Goal: Task Accomplishment & Management: Manage account settings

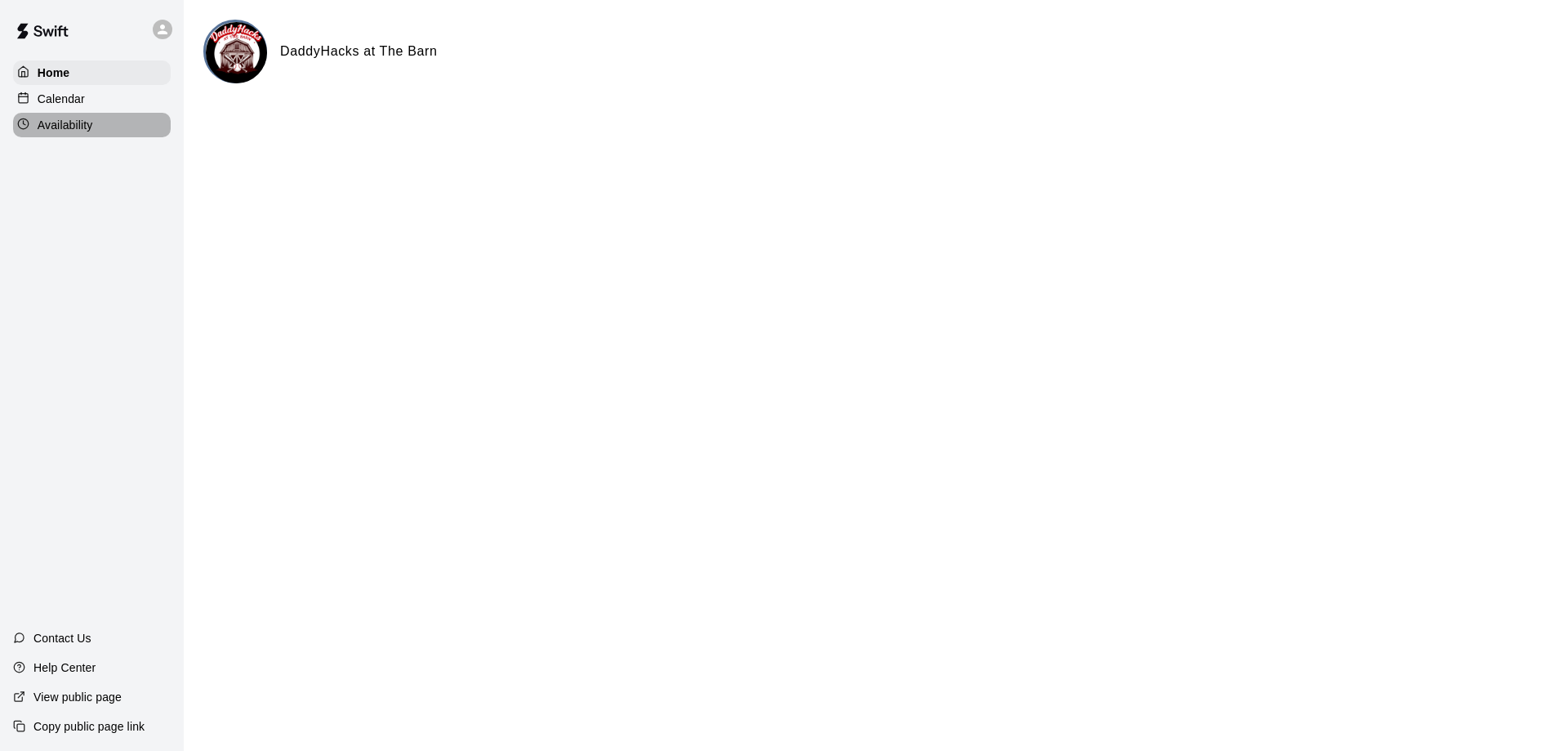
click at [98, 121] on div "Availability" at bounding box center [92, 125] width 158 height 24
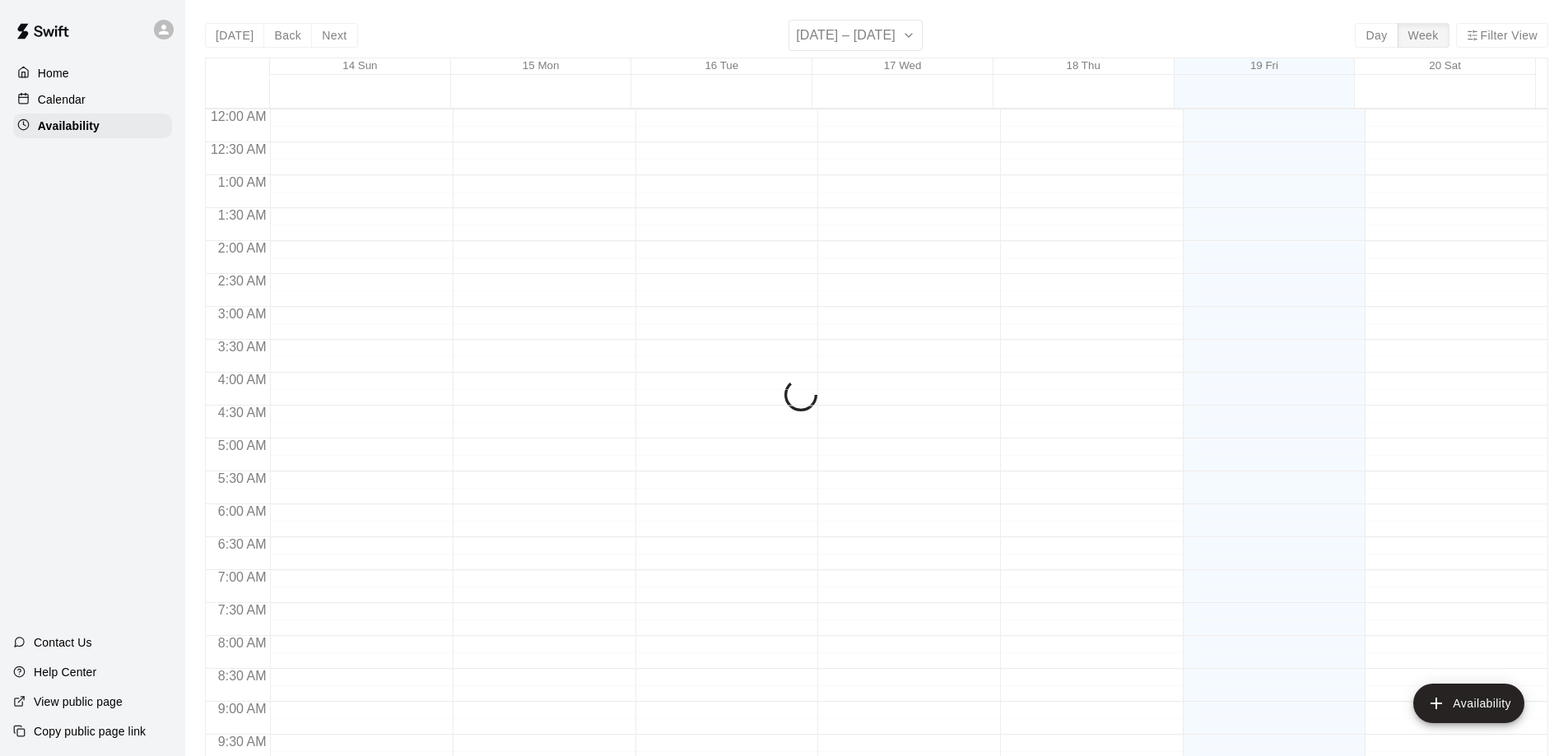
scroll to position [912, 0]
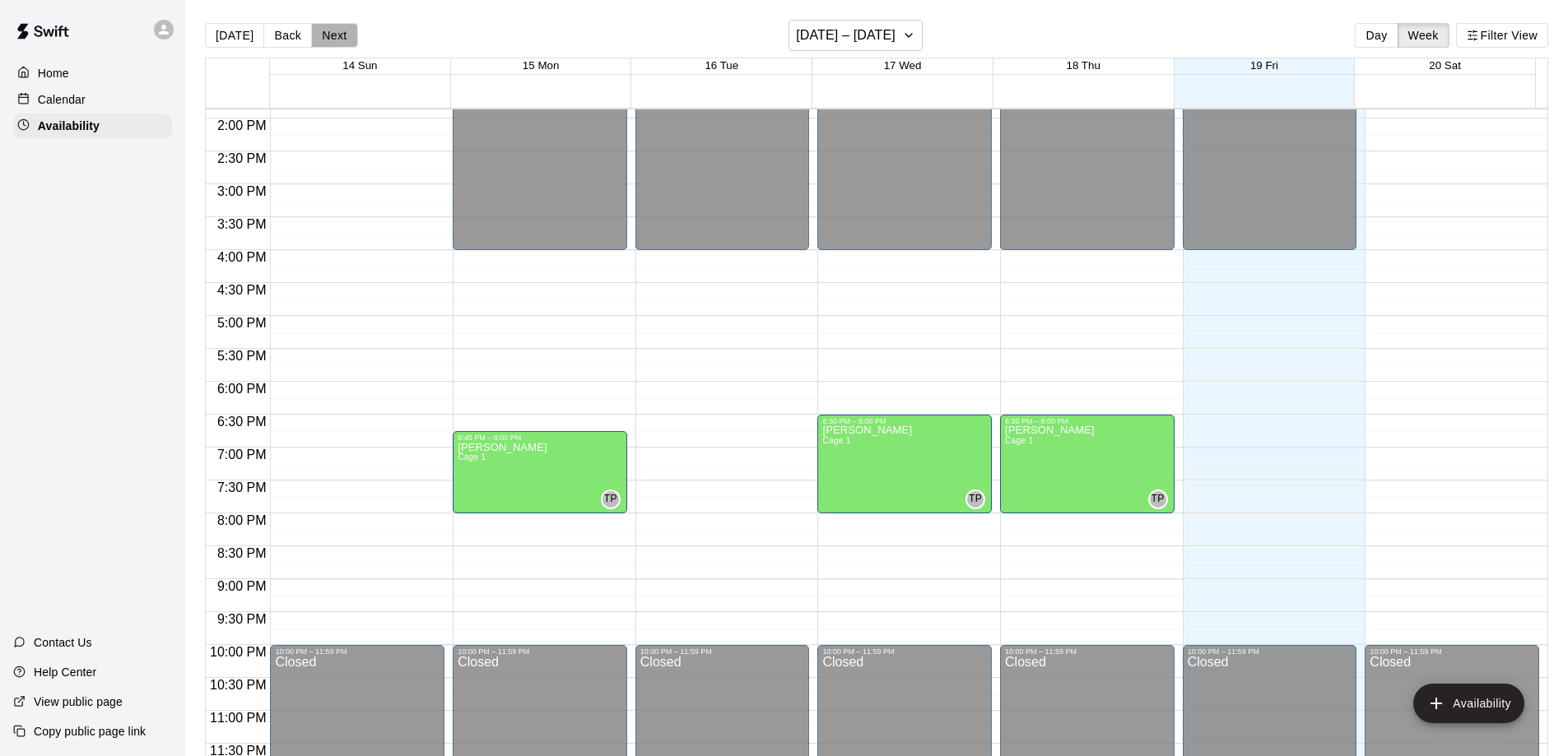
drag, startPoint x: 327, startPoint y: 38, endPoint x: 374, endPoint y: 40, distance: 47.0
click at [328, 37] on button "Next" at bounding box center [333, 36] width 46 height 24
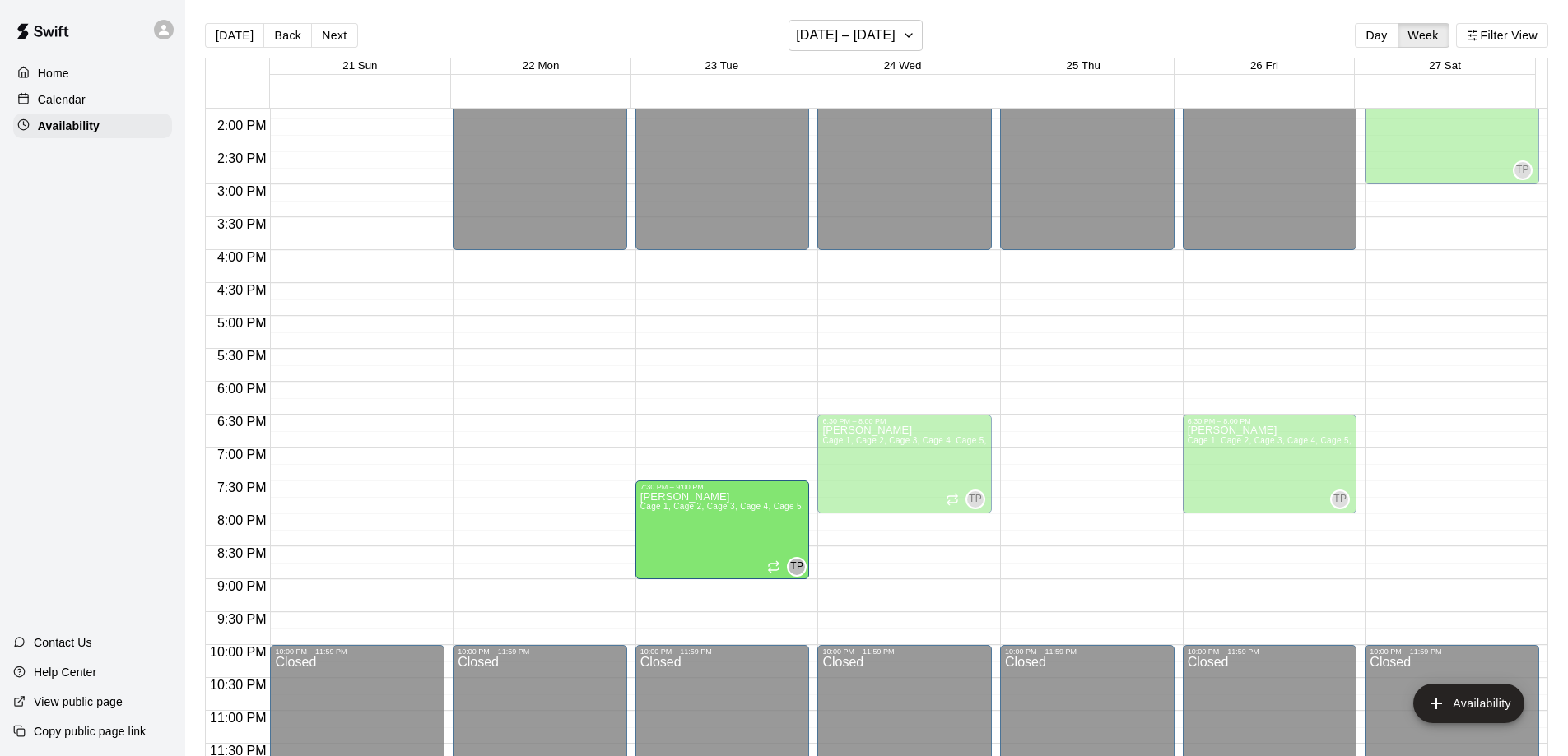
drag, startPoint x: 719, startPoint y: 417, endPoint x: 719, endPoint y: 484, distance: 67.0
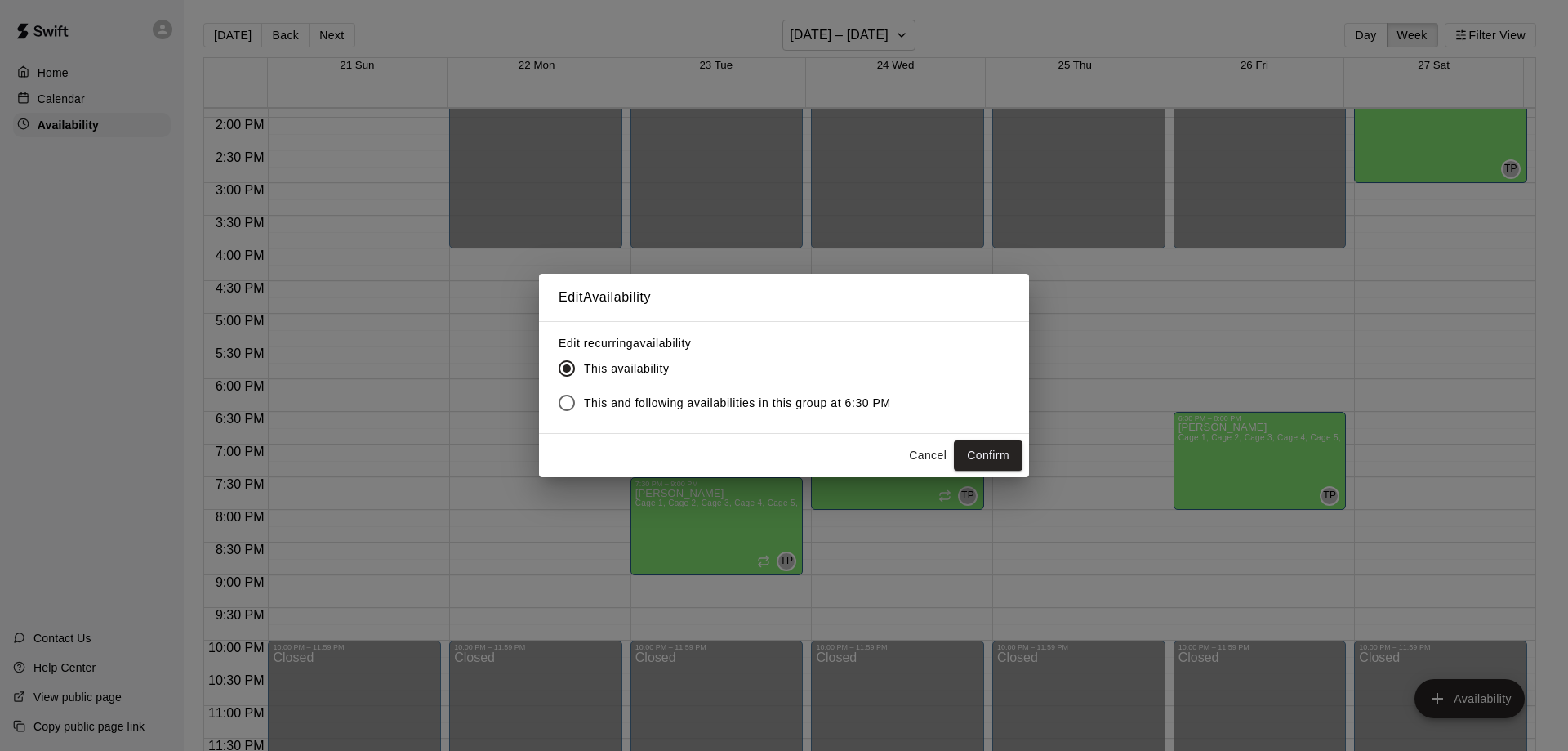
click at [983, 450] on button "Confirm" at bounding box center [988, 455] width 69 height 31
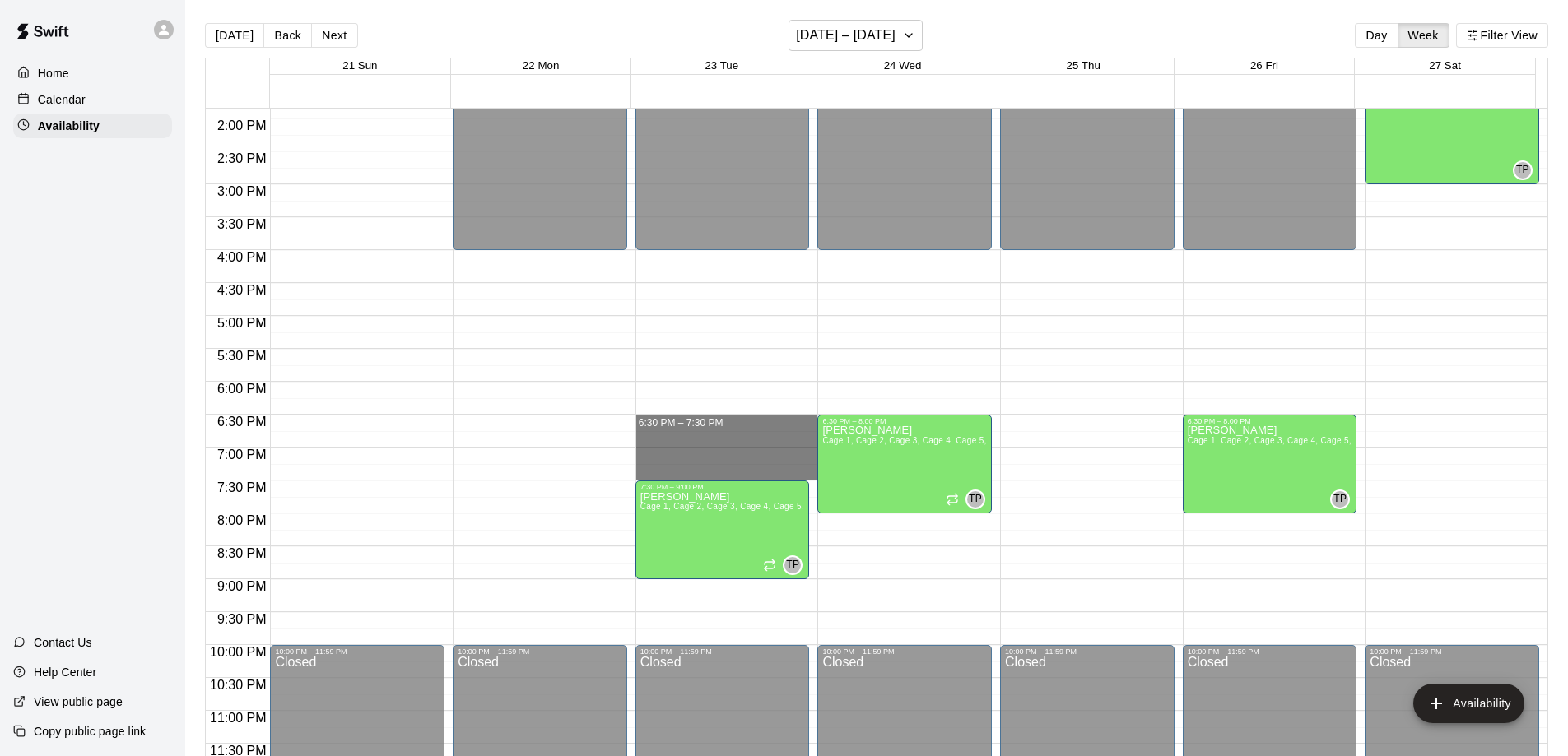
drag, startPoint x: 670, startPoint y: 423, endPoint x: 678, endPoint y: 467, distance: 44.7
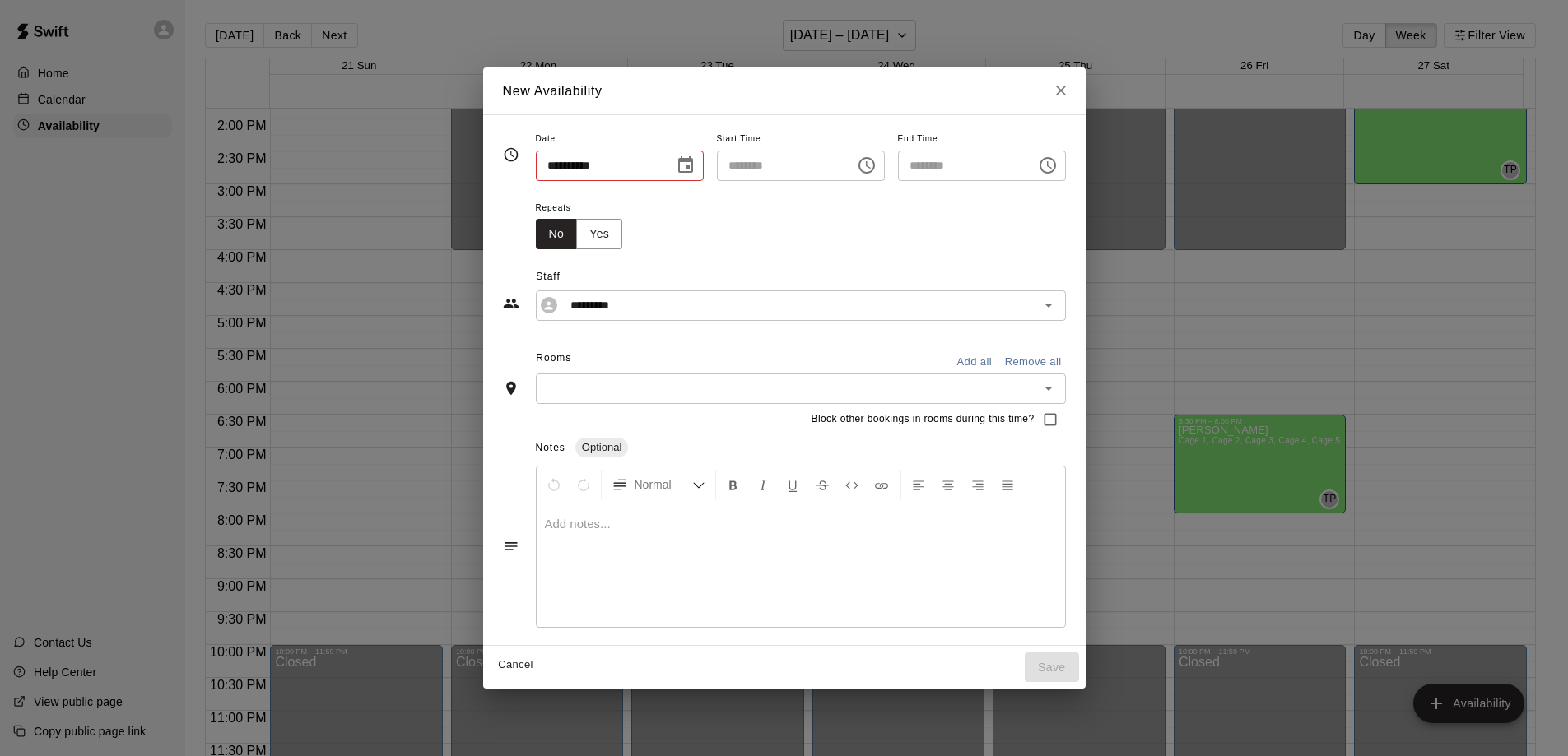
type input "**********"
type input "********"
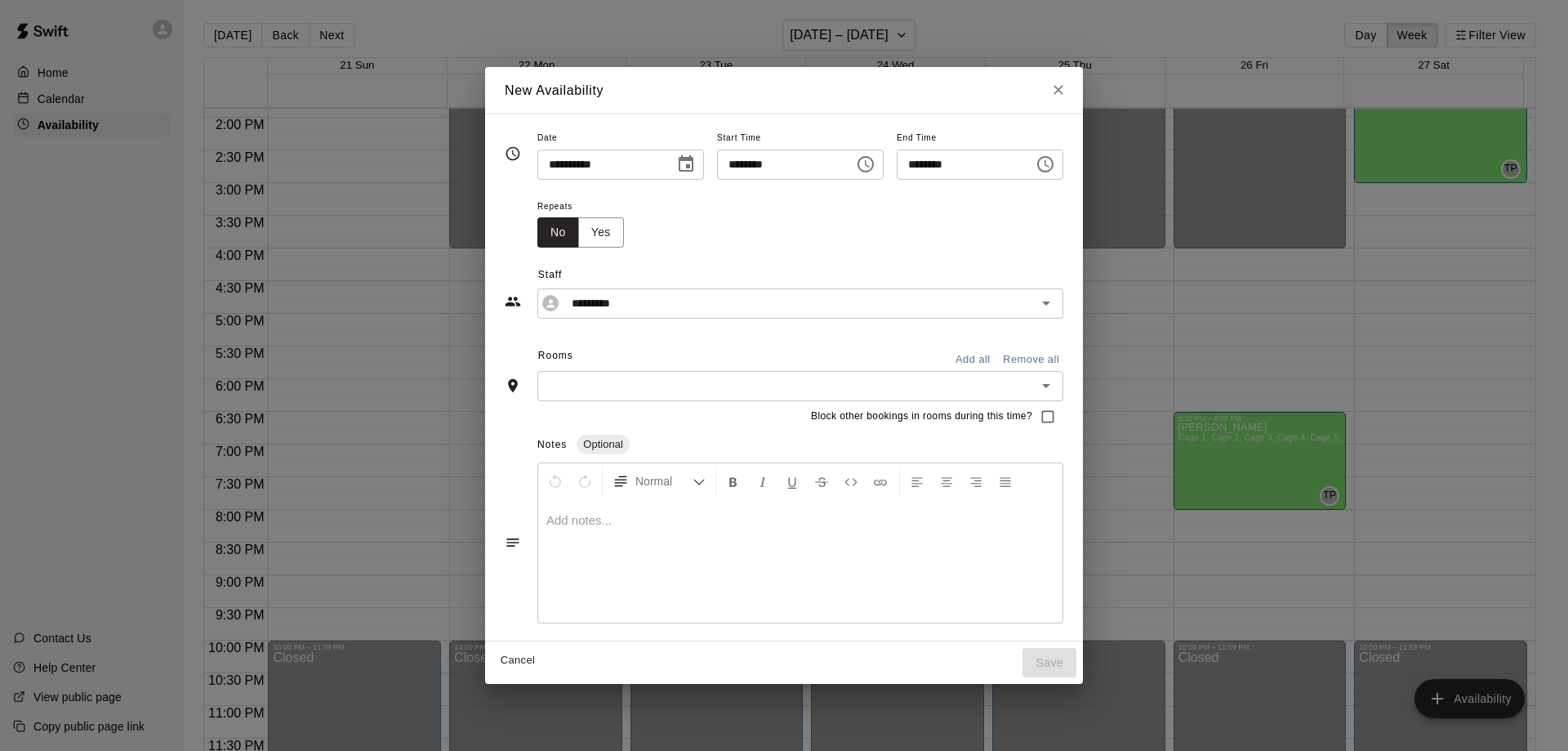
click at [1056, 386] on icon "Open" at bounding box center [1046, 385] width 20 height 20
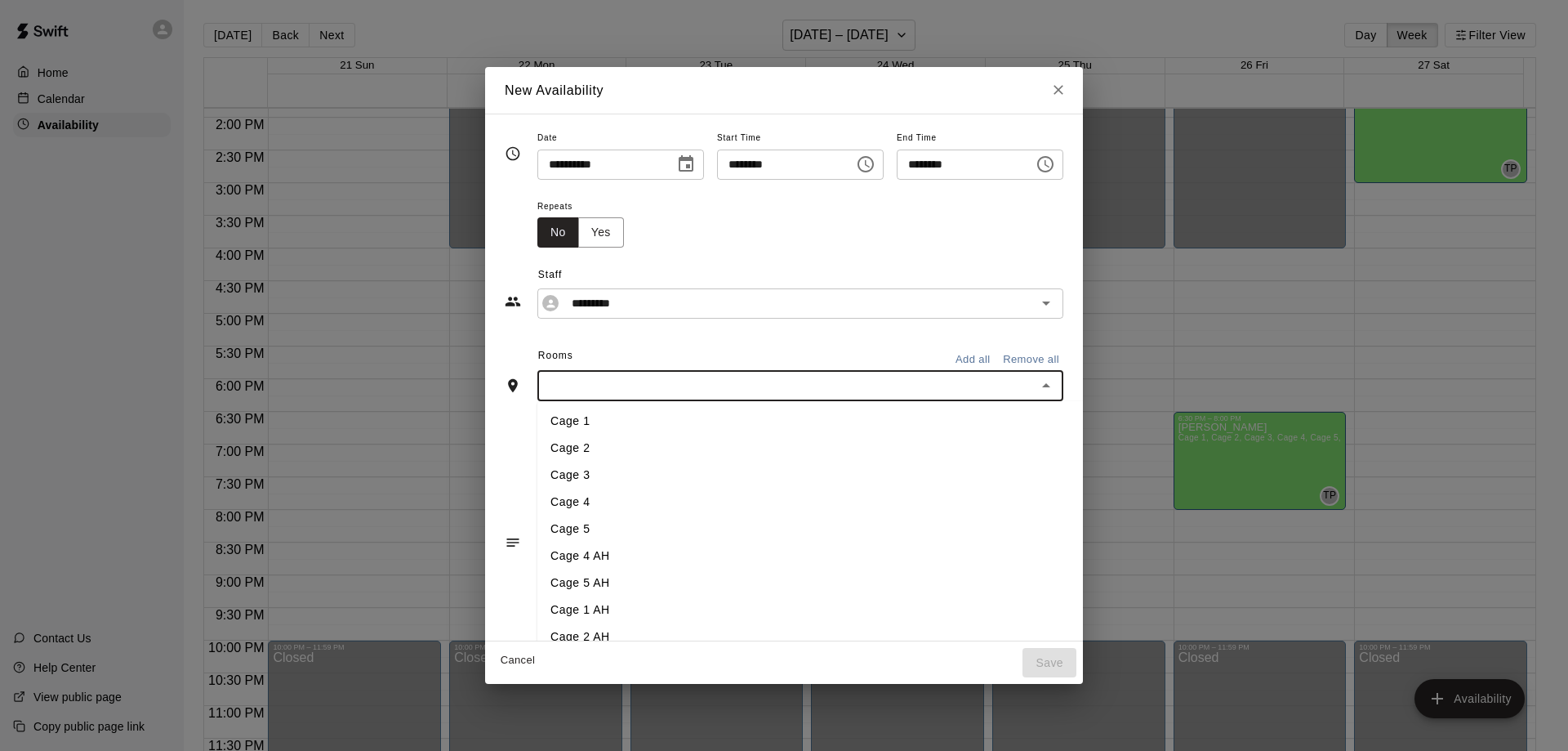
click at [538, 422] on li "Cage 1" at bounding box center [837, 421] width 599 height 27
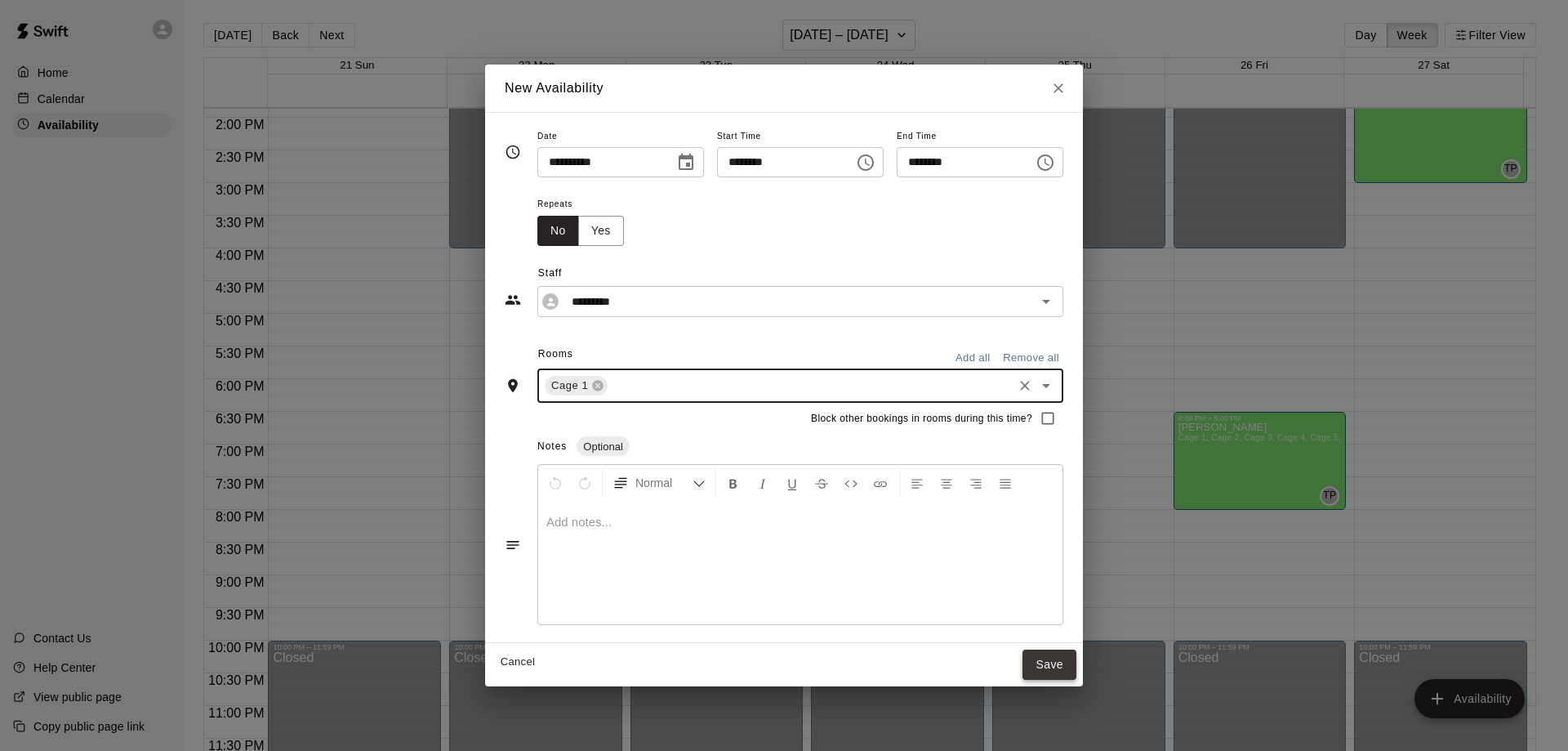
click at [1077, 665] on button "Save" at bounding box center [1050, 665] width 54 height 31
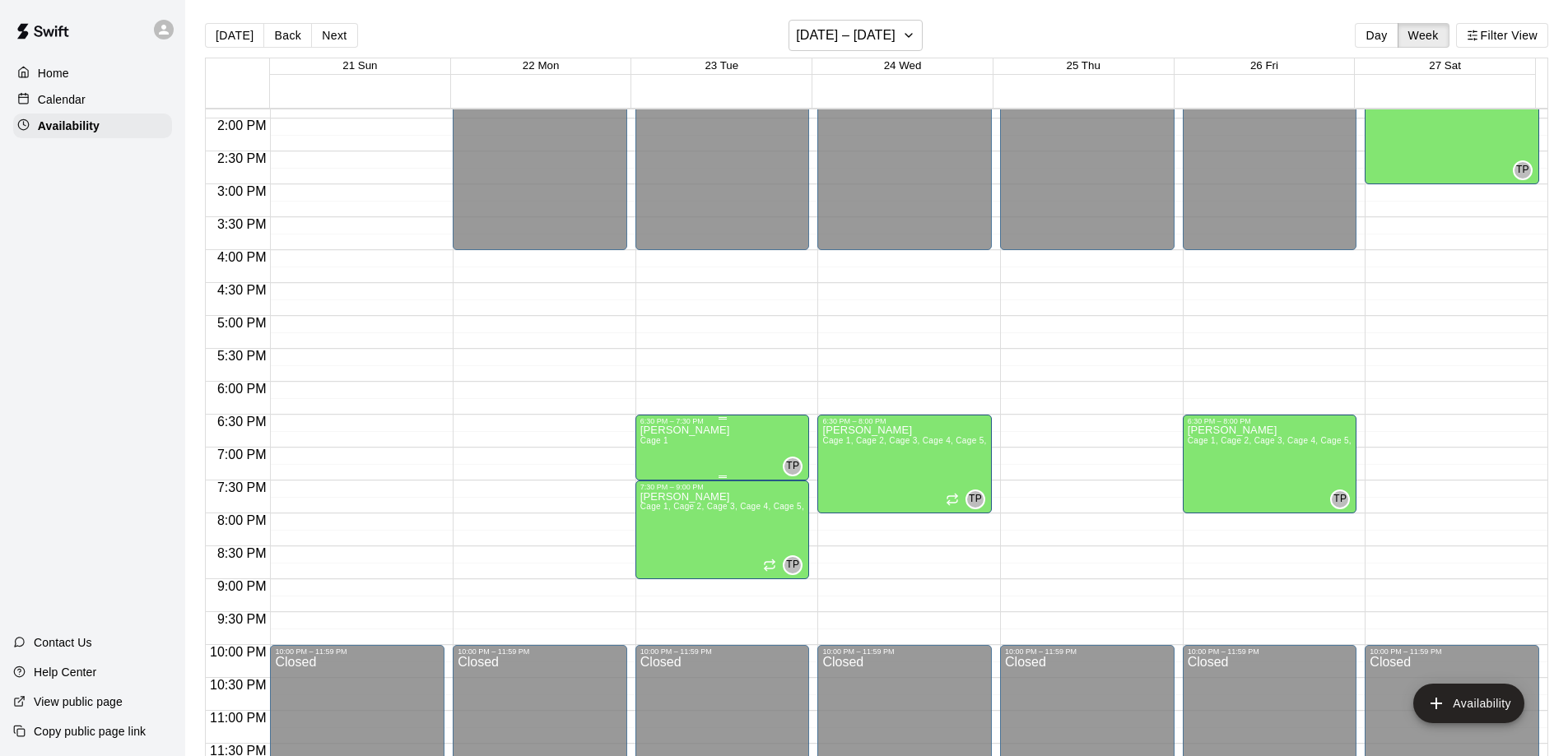
click at [719, 419] on div at bounding box center [723, 418] width 8 height 3
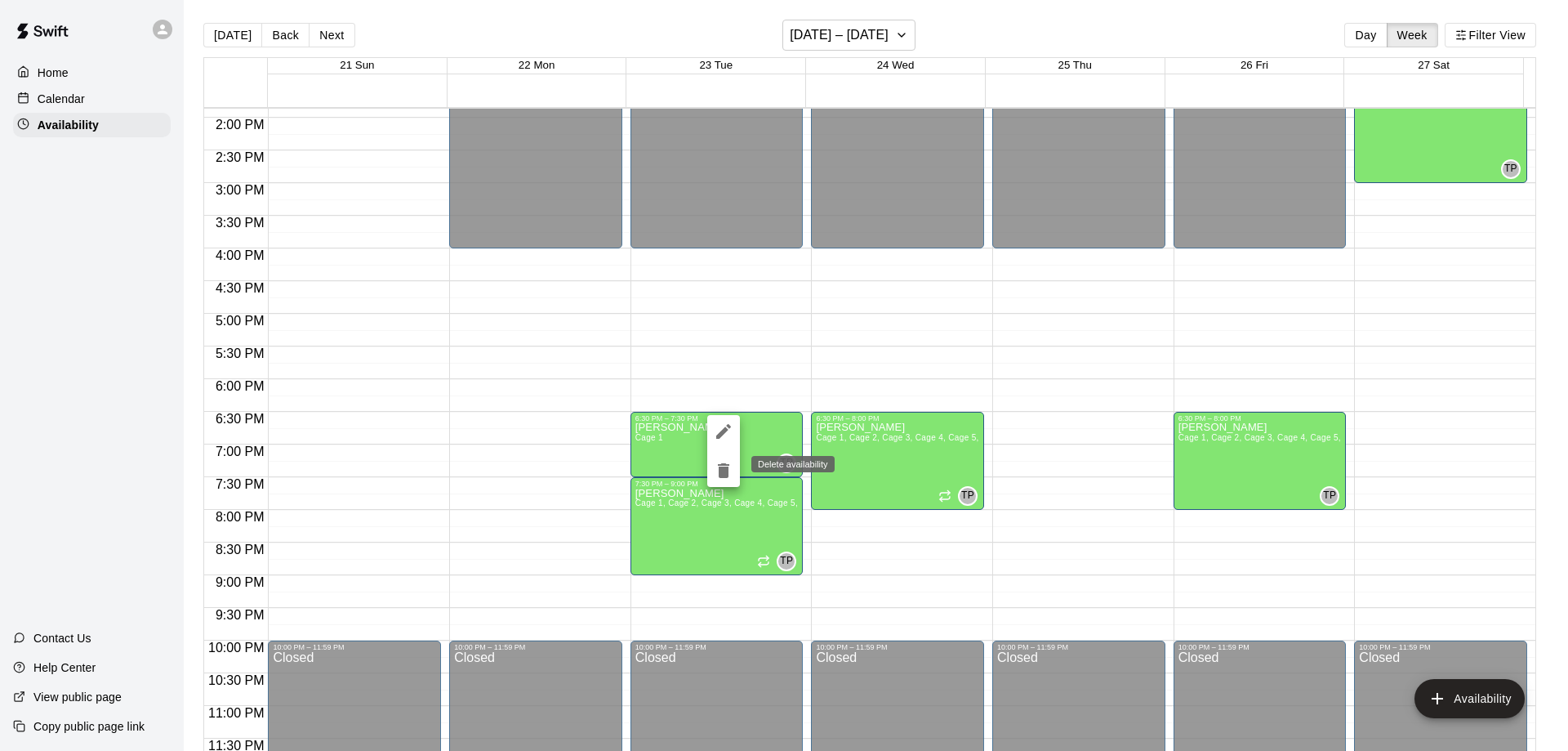
click at [723, 470] on icon "delete" at bounding box center [724, 471] width 11 height 15
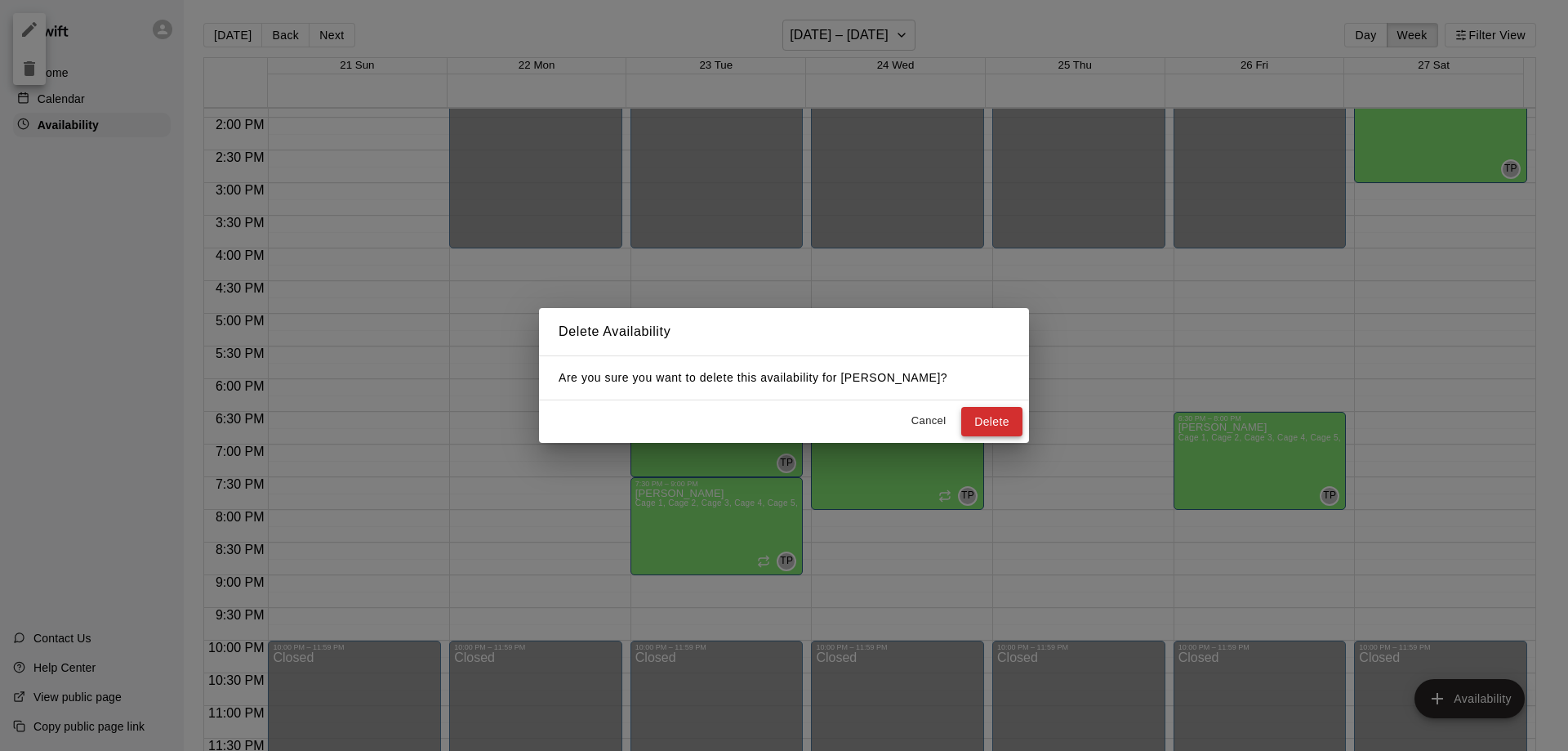
click at [977, 417] on button "Delete" at bounding box center [992, 422] width 61 height 31
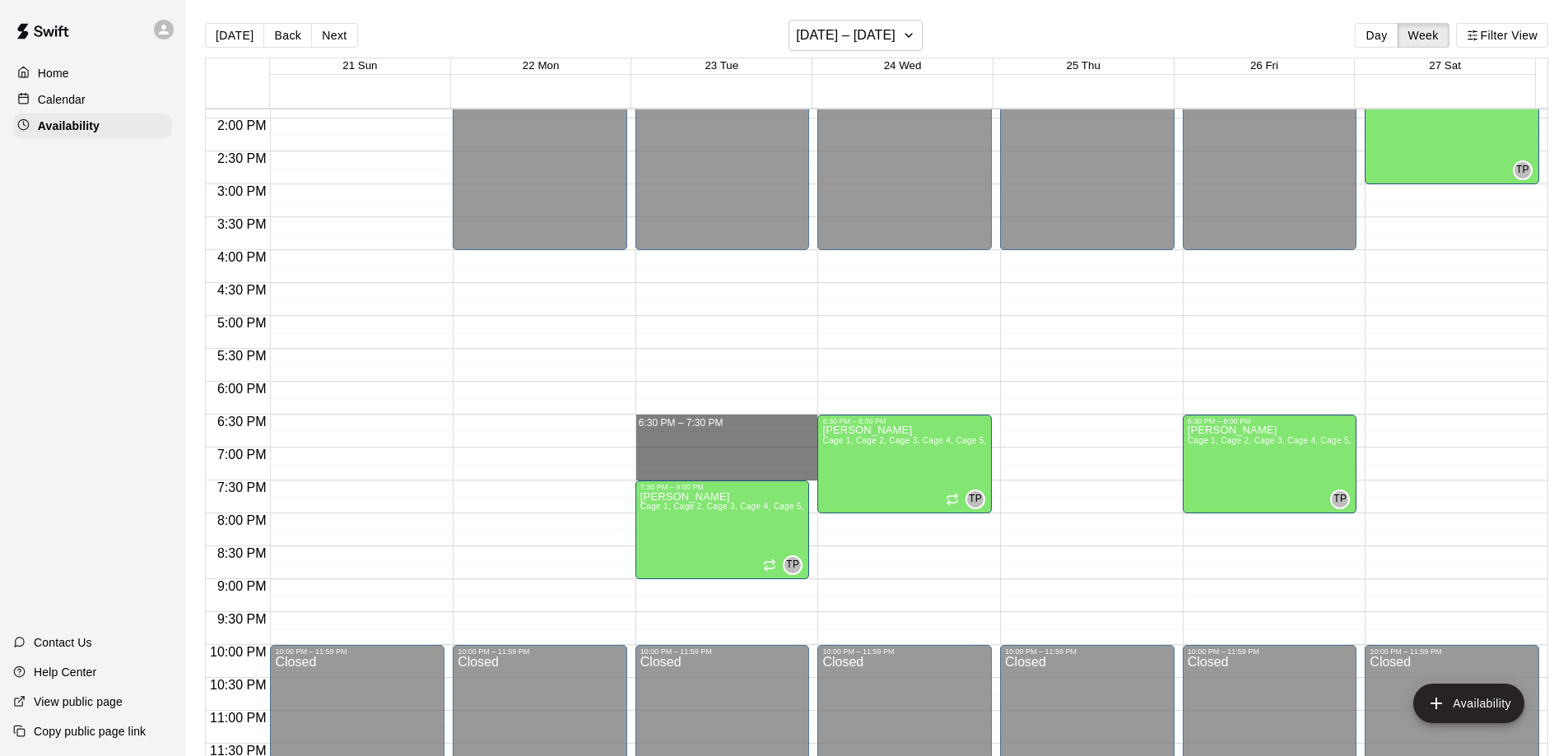
drag, startPoint x: 699, startPoint y: 429, endPoint x: 697, endPoint y: 470, distance: 41.0
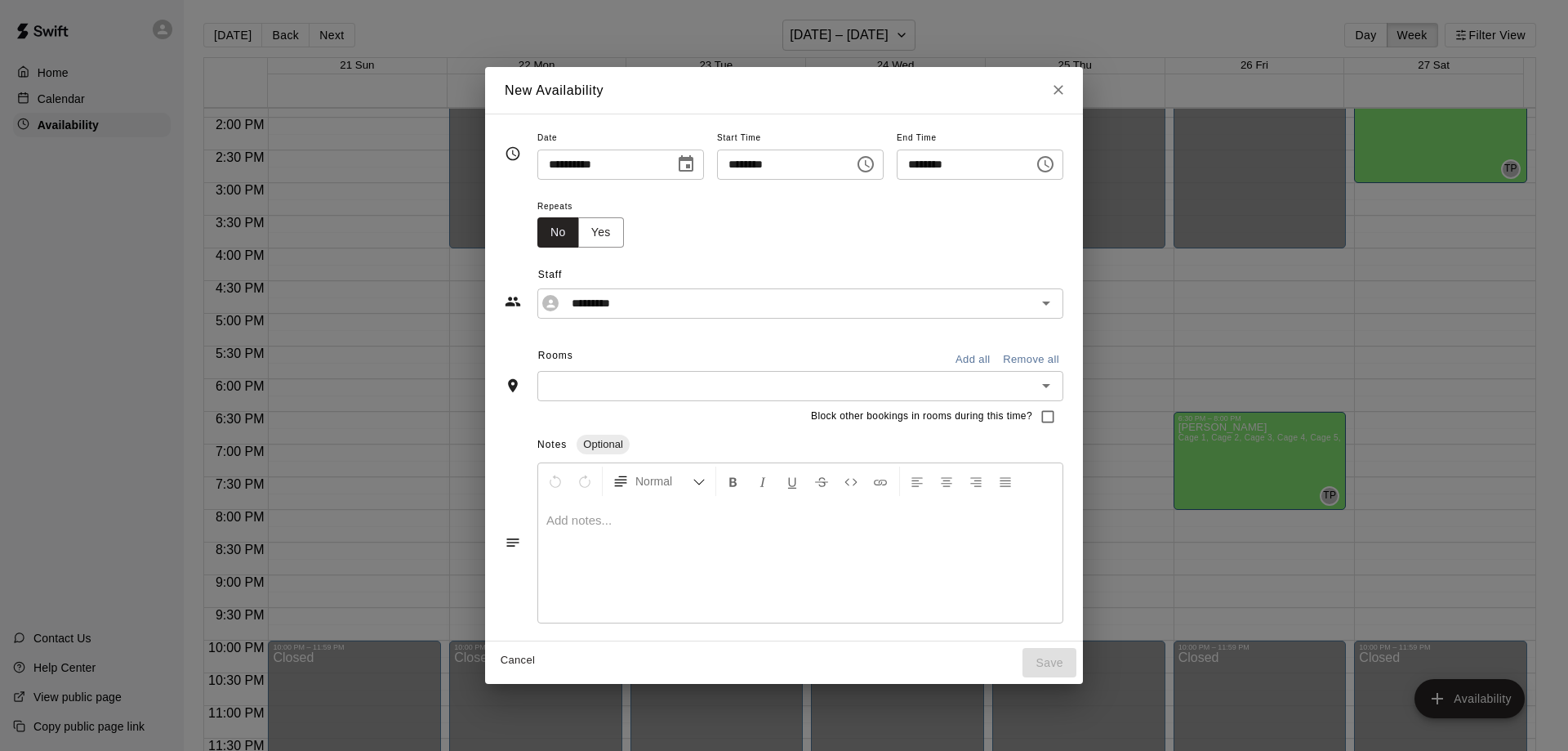
drag, startPoint x: 696, startPoint y: 447, endPoint x: 618, endPoint y: 222, distance: 238.1
click at [618, 222] on div "Repeats No Yes" at bounding box center [801, 221] width 526 height 51
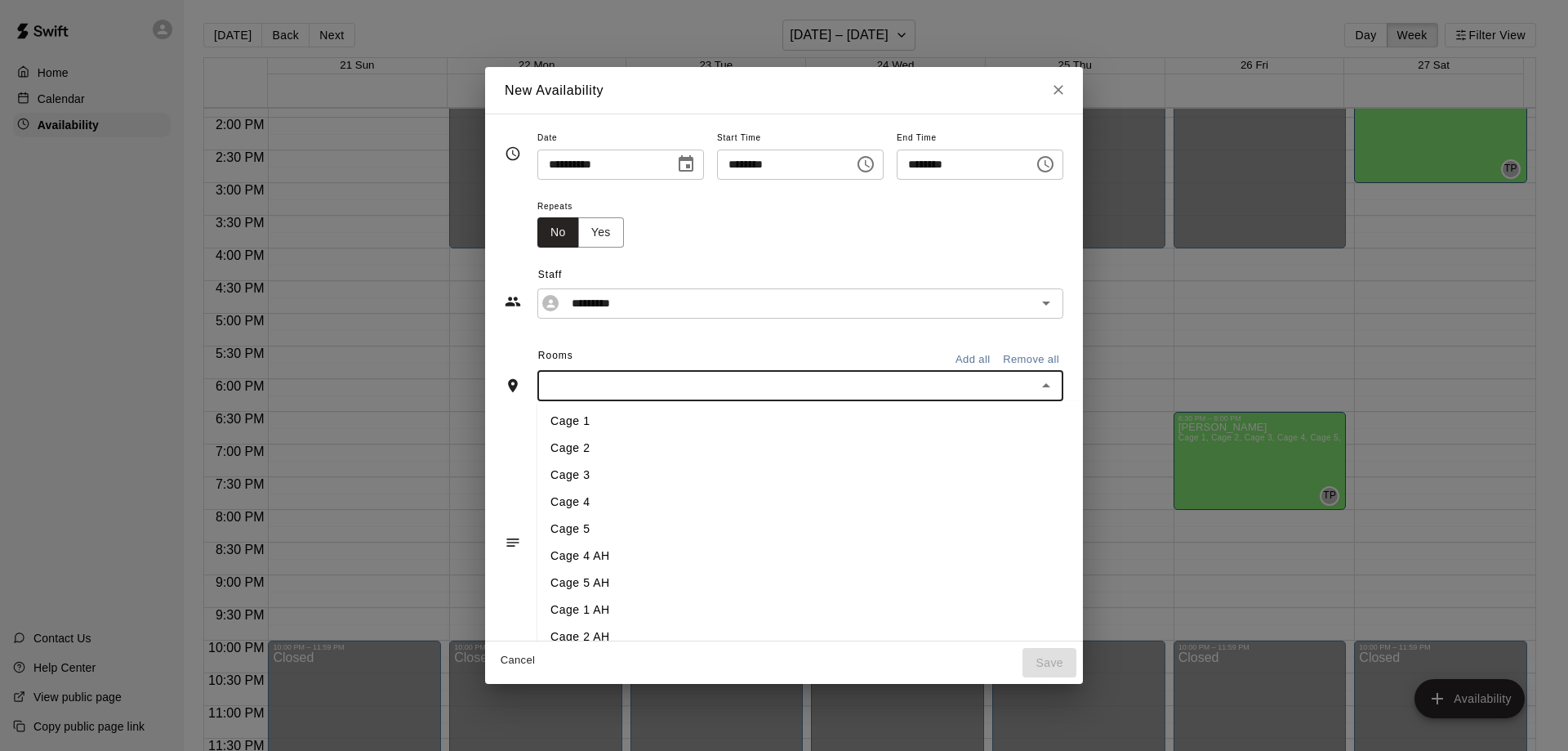
click at [603, 382] on input "text" at bounding box center [787, 386] width 490 height 20
click at [538, 424] on li "Cage 1" at bounding box center [837, 421] width 599 height 27
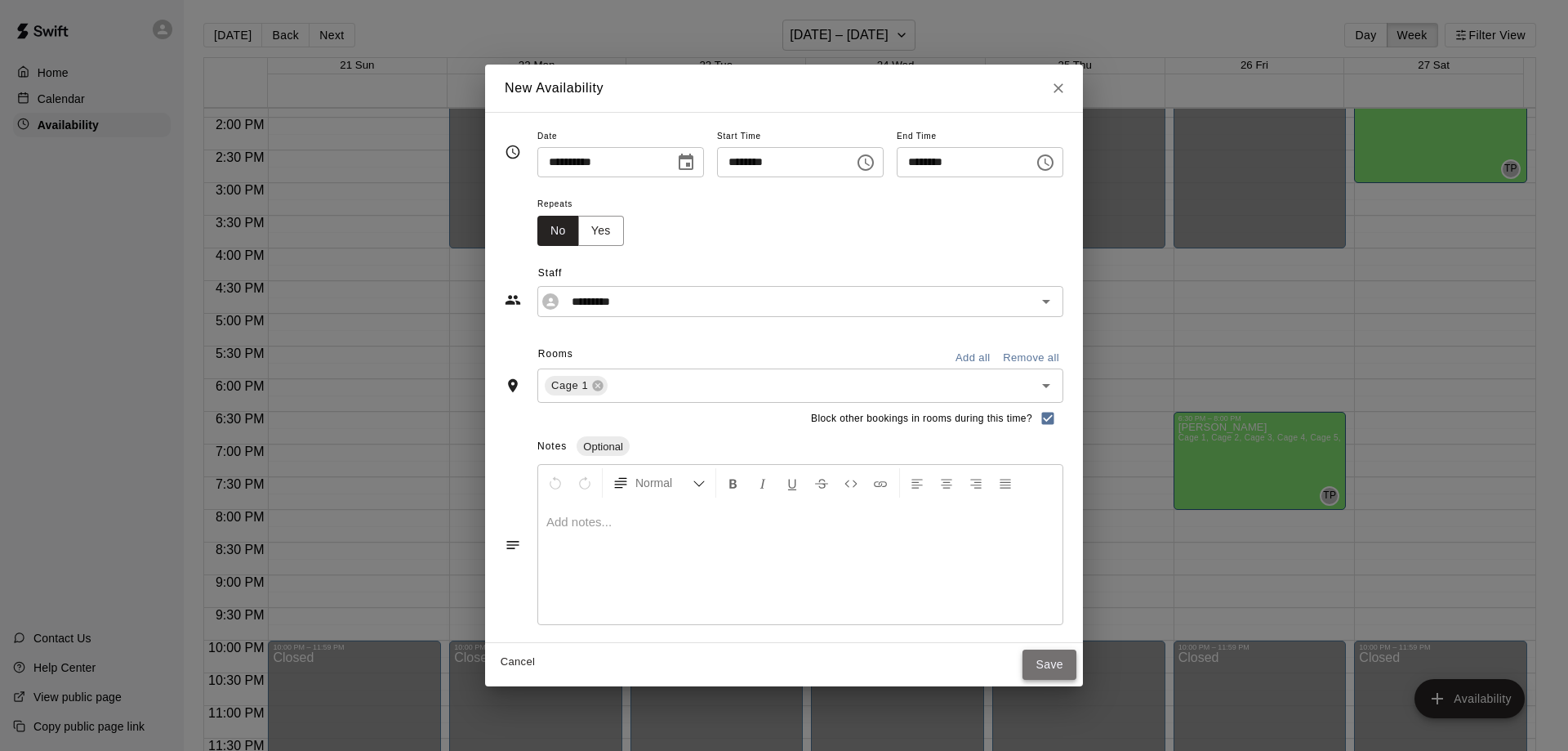
click at [1077, 666] on button "Save" at bounding box center [1050, 665] width 54 height 31
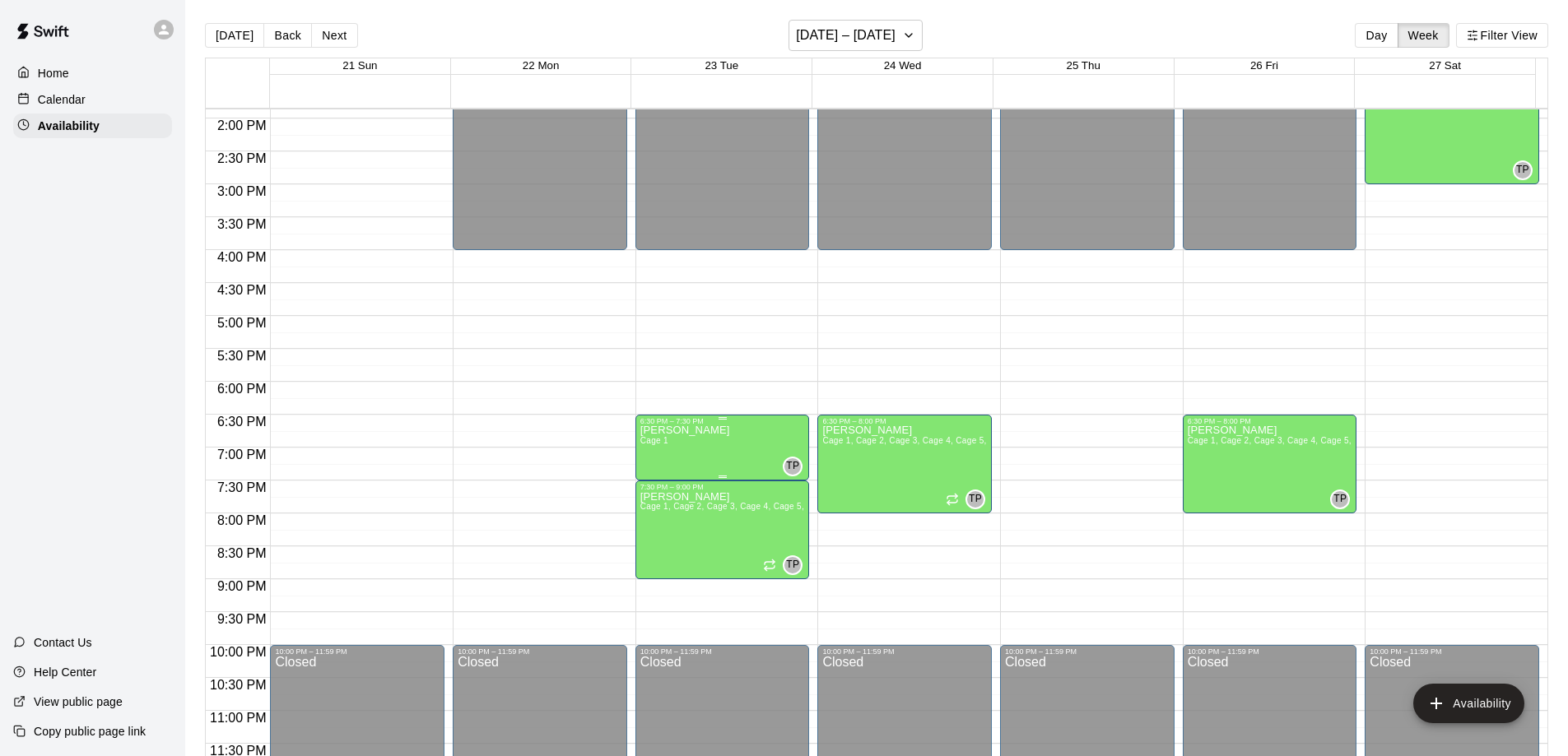
drag, startPoint x: 687, startPoint y: 439, endPoint x: 686, endPoint y: 458, distance: 19.0
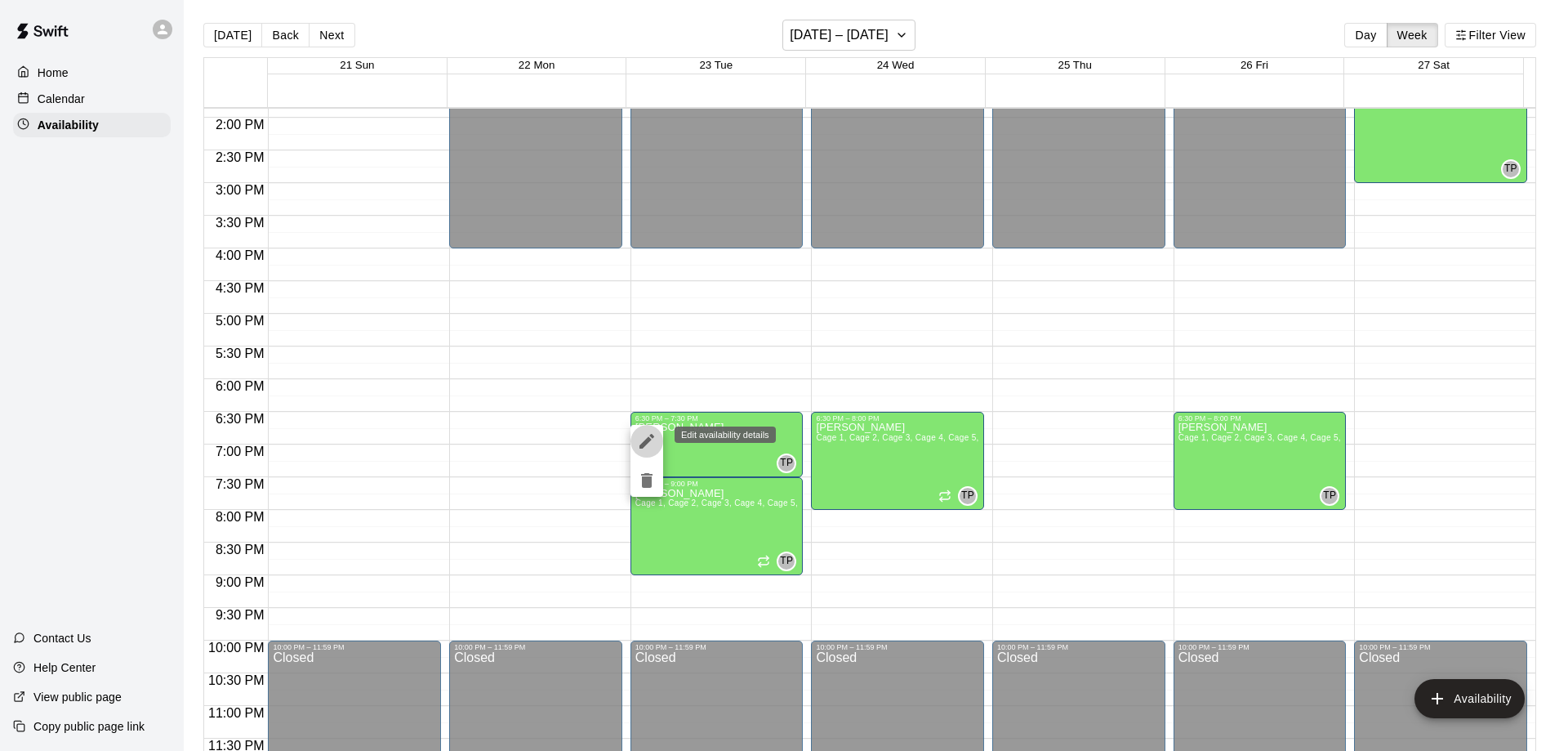
click at [648, 435] on icon "edit" at bounding box center [647, 441] width 20 height 20
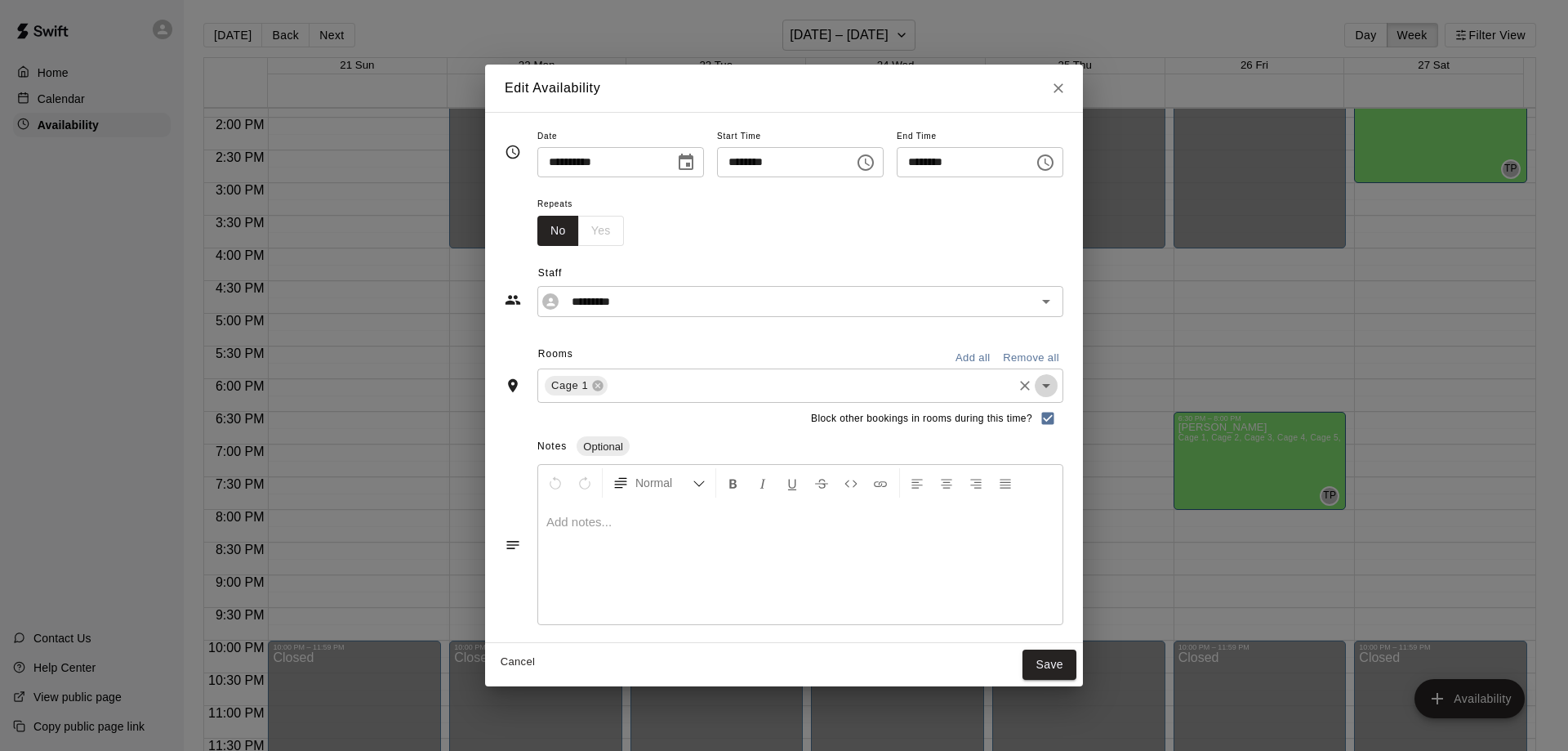
click at [1056, 384] on icon "Open" at bounding box center [1046, 385] width 20 height 20
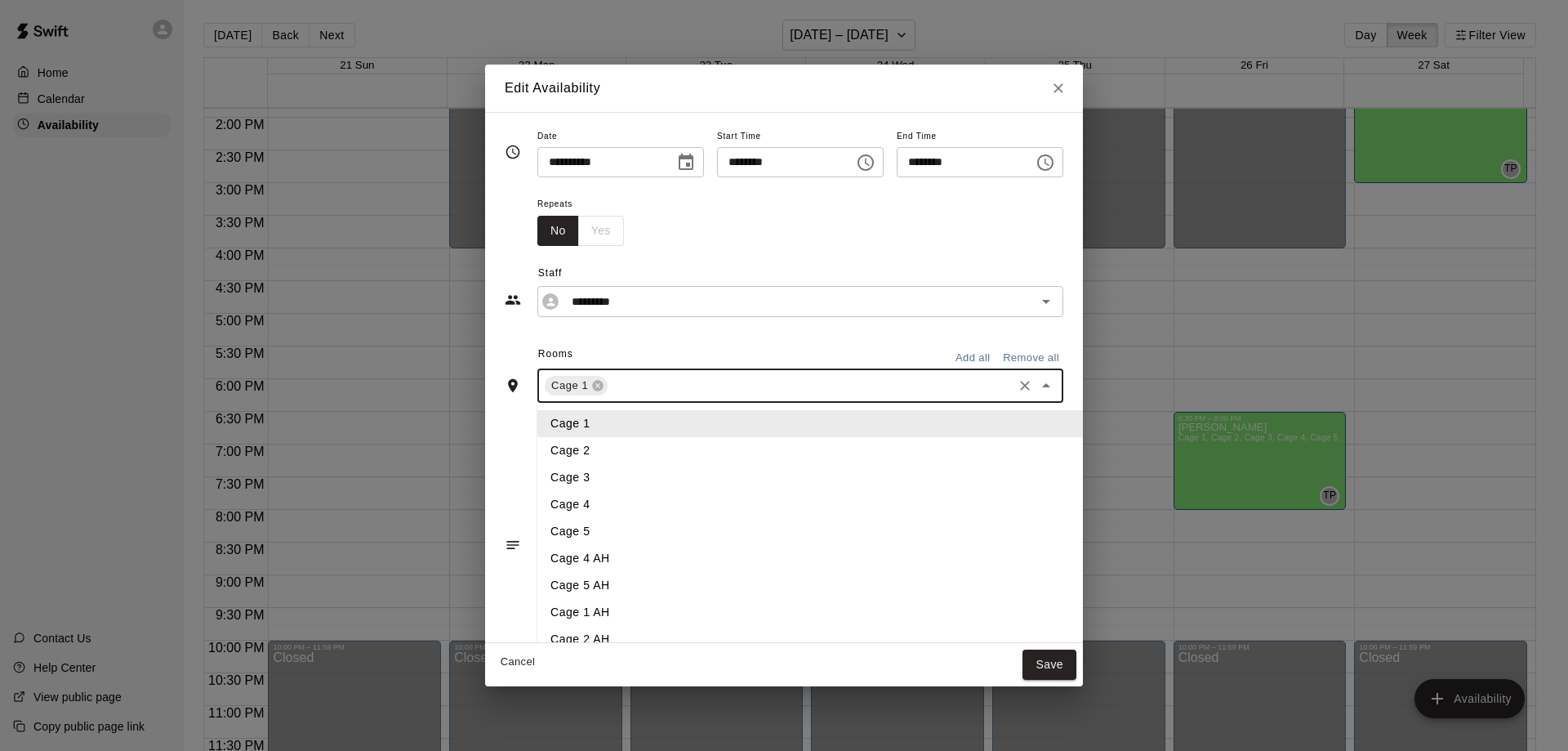
click at [999, 358] on button "Add all" at bounding box center [973, 358] width 52 height 25
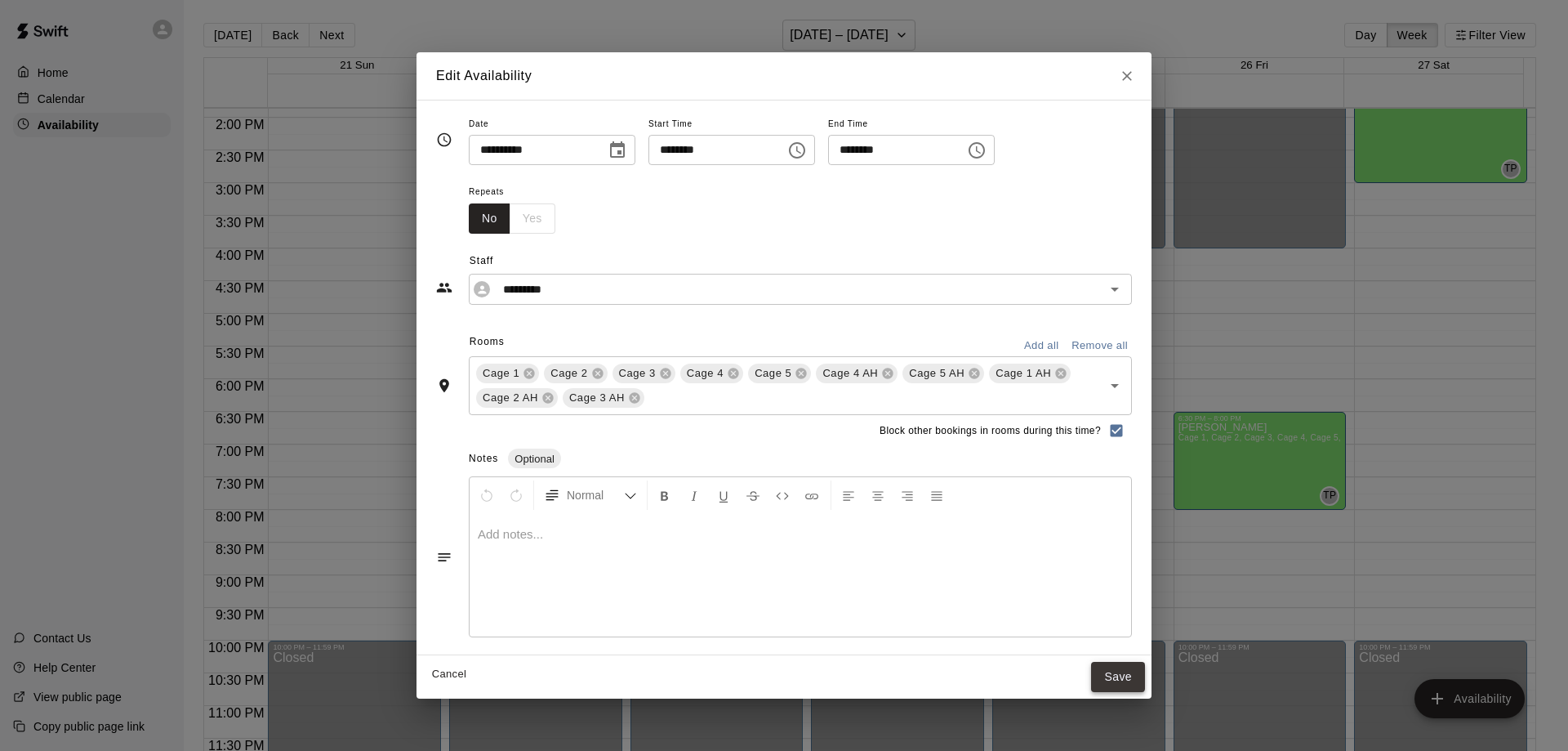
click at [1123, 676] on button "Save" at bounding box center [1118, 677] width 54 height 31
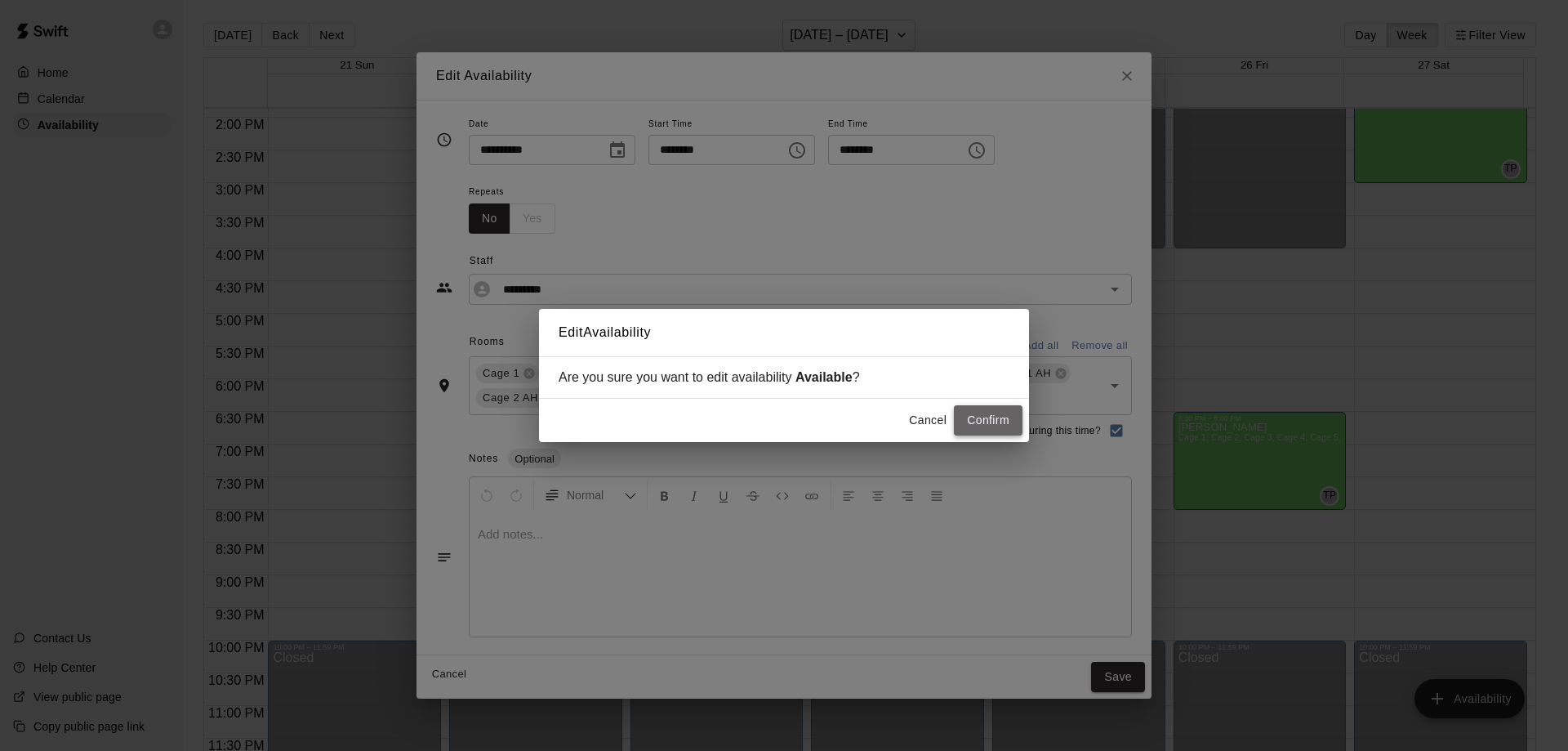
click at [976, 419] on button "Confirm" at bounding box center [988, 420] width 69 height 31
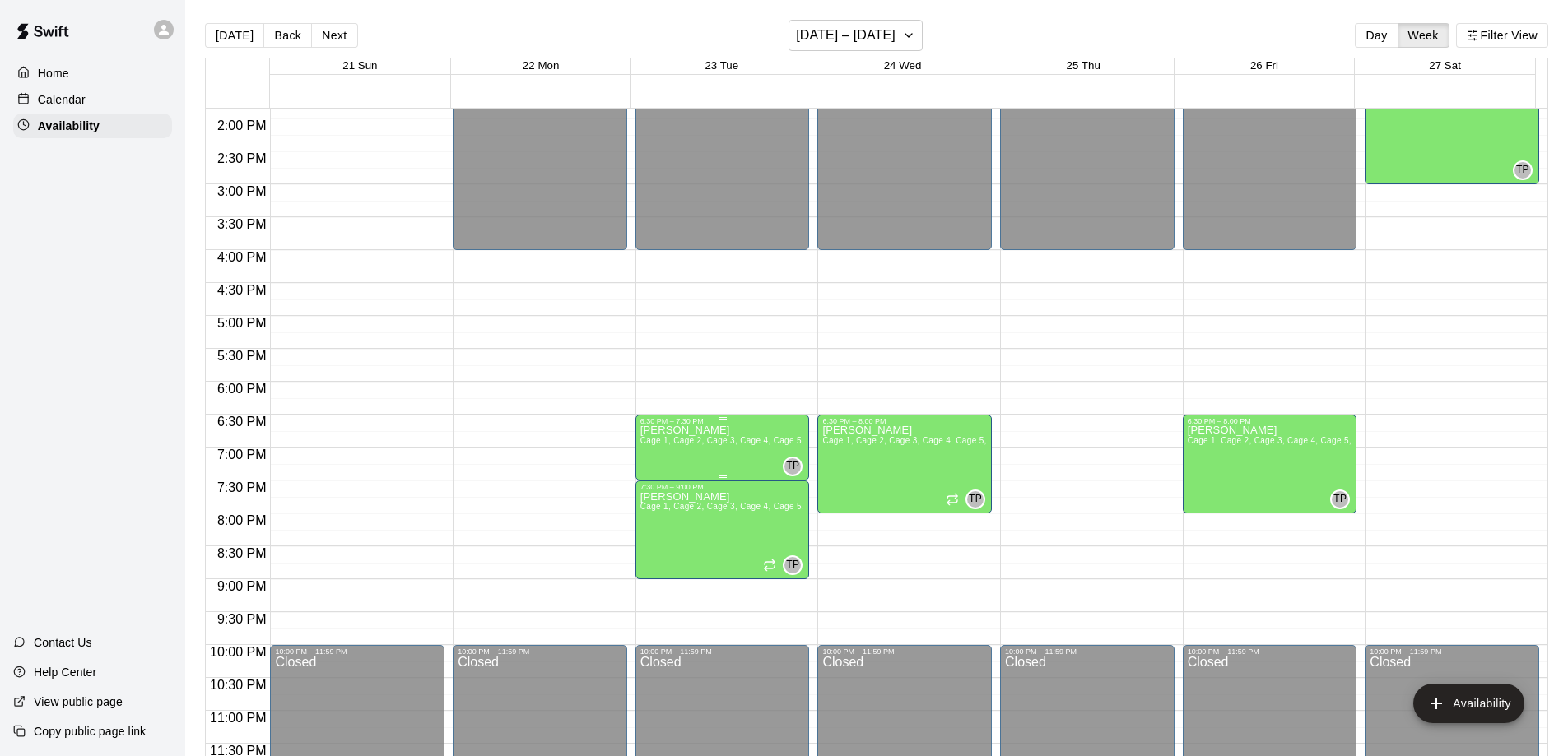
click at [710, 420] on div "6:30 PM – 7:30 PM" at bounding box center [723, 421] width 165 height 8
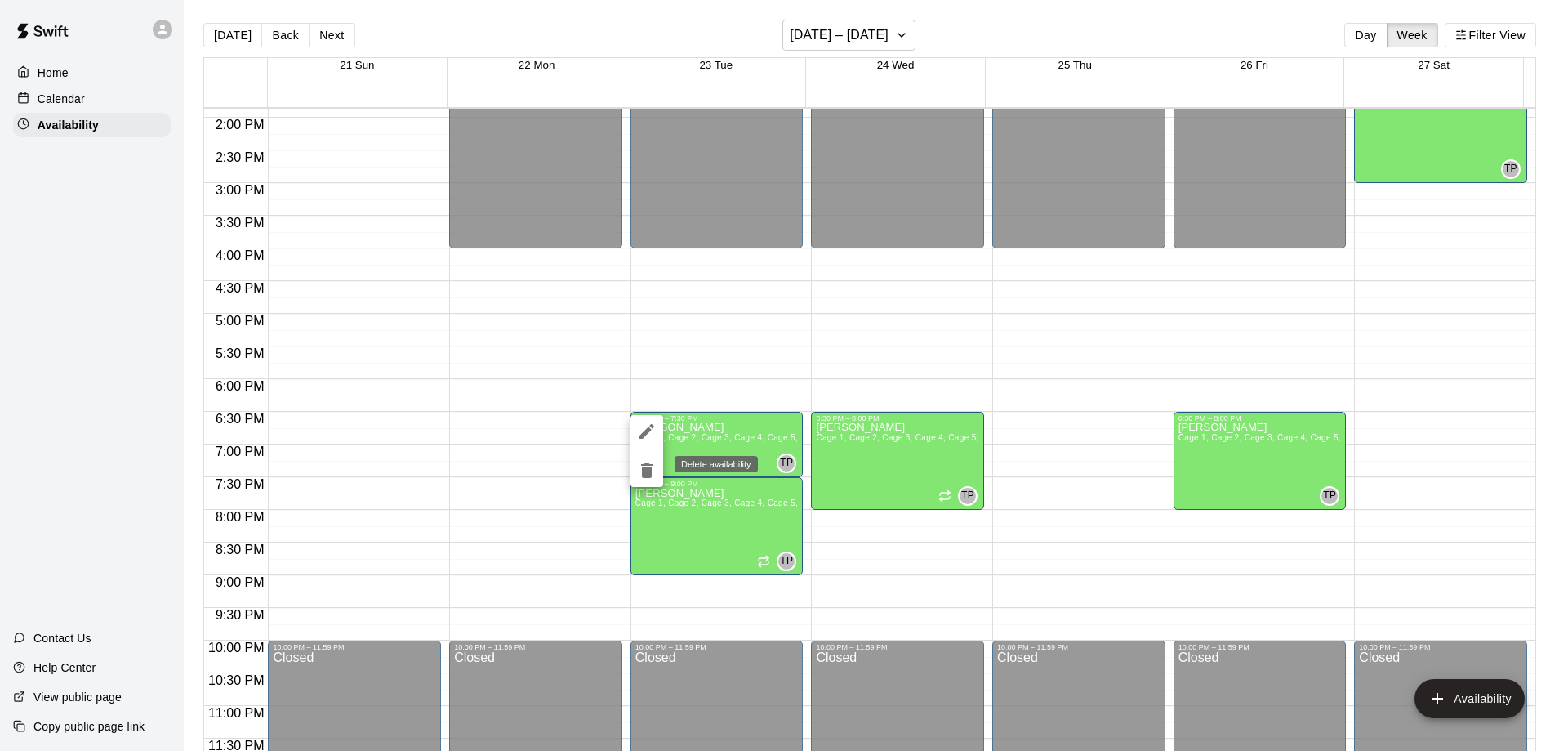
click at [645, 468] on icon "delete" at bounding box center [647, 471] width 11 height 15
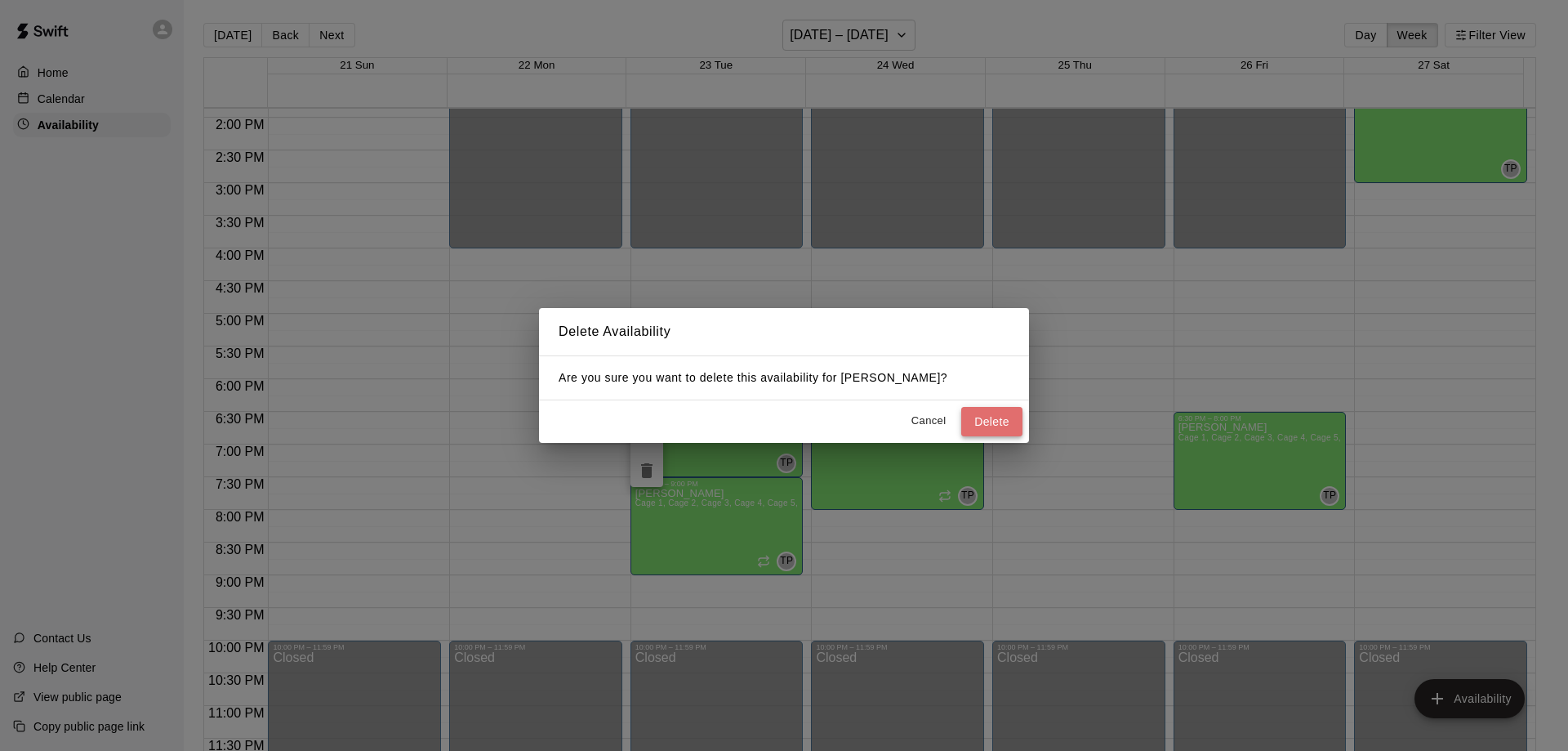
click at [991, 419] on button "Delete" at bounding box center [992, 422] width 61 height 31
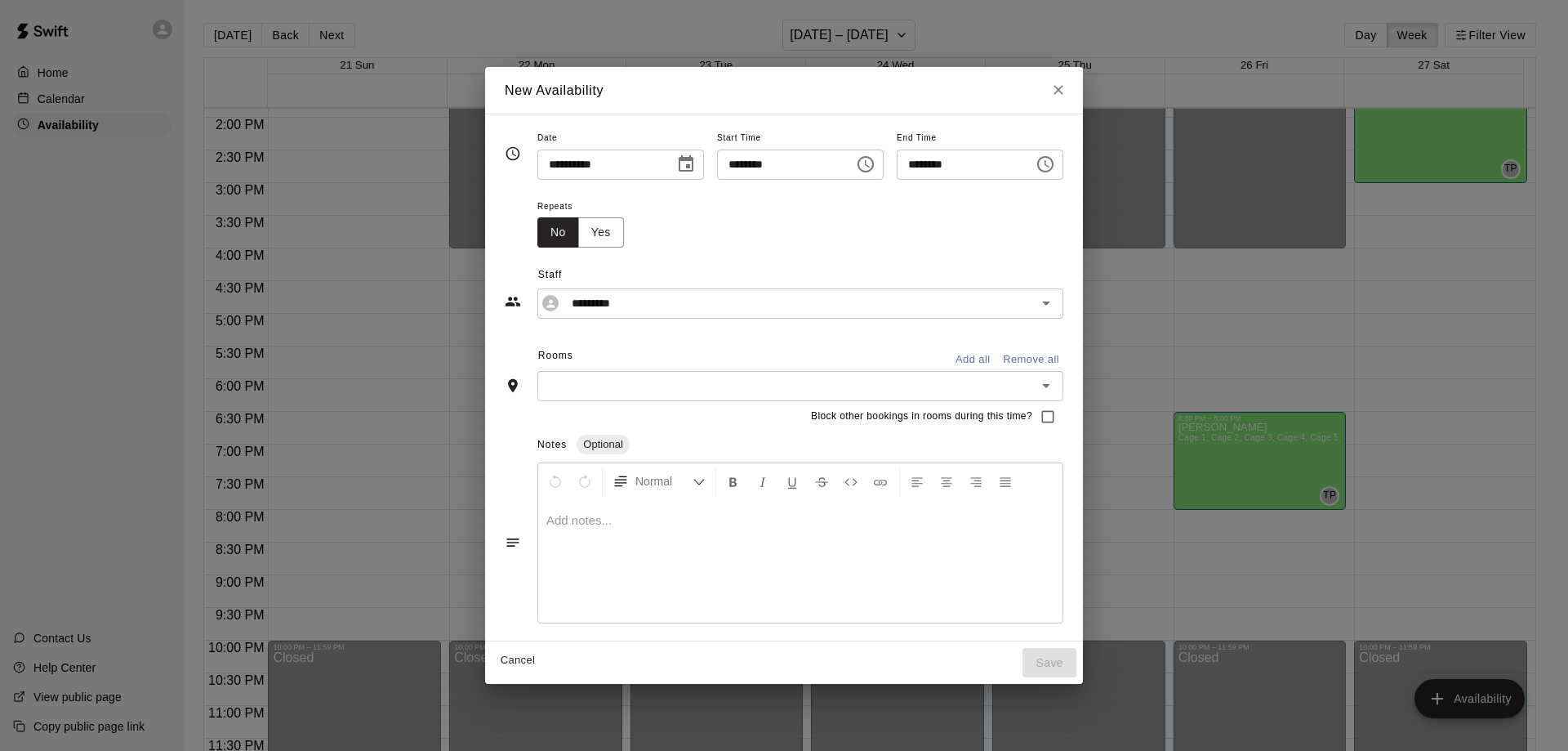
click at [1066, 93] on icon "Close" at bounding box center [1059, 90] width 17 height 17
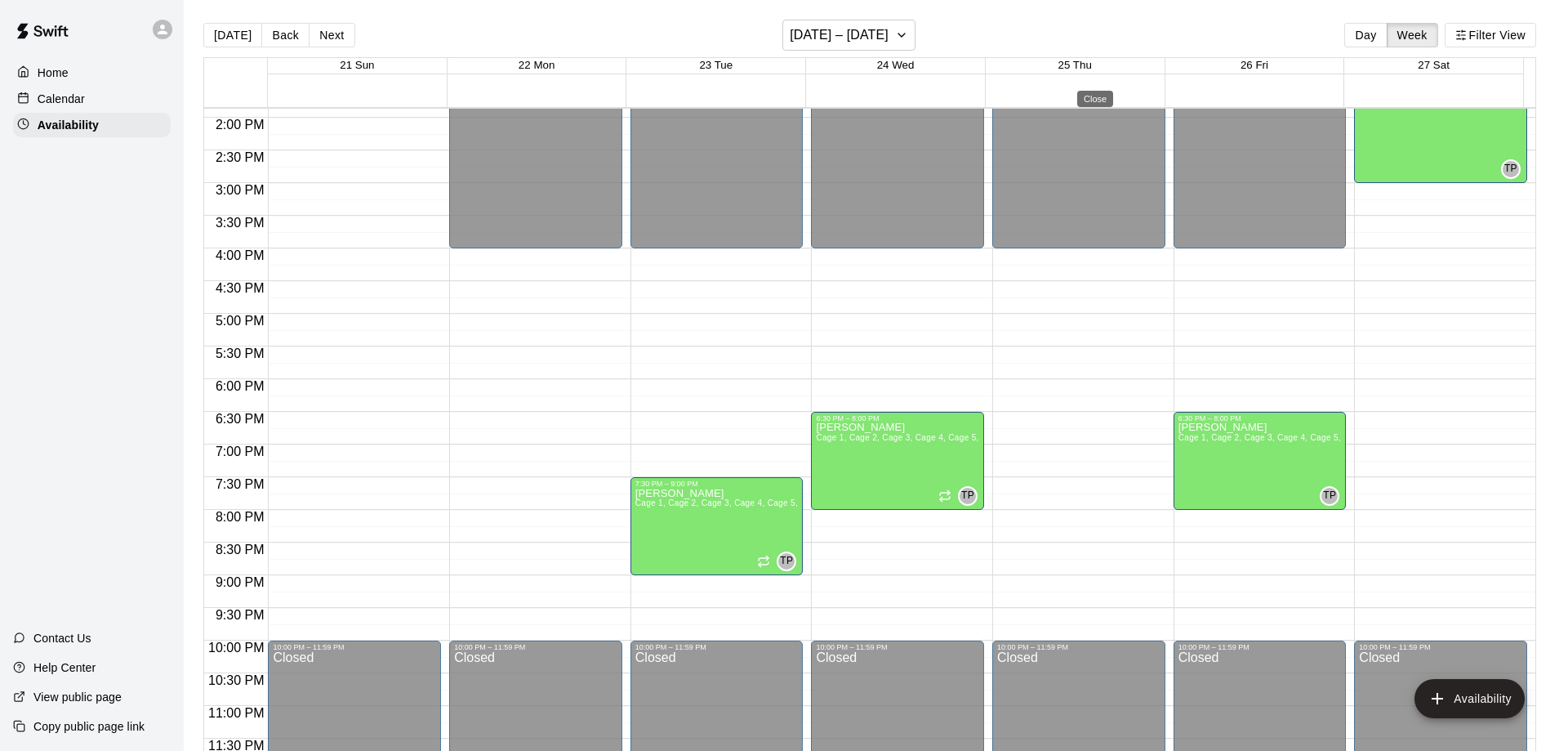
type input "**********"
